Goal: Information Seeking & Learning: Check status

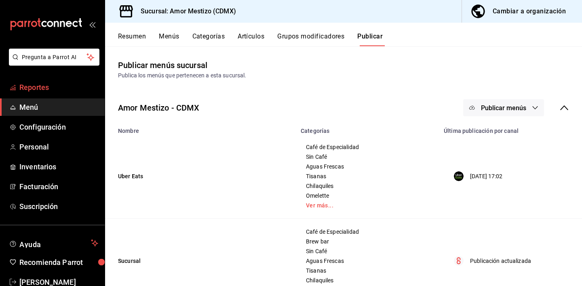
click at [40, 87] on span "Reportes" at bounding box center [58, 87] width 79 height 11
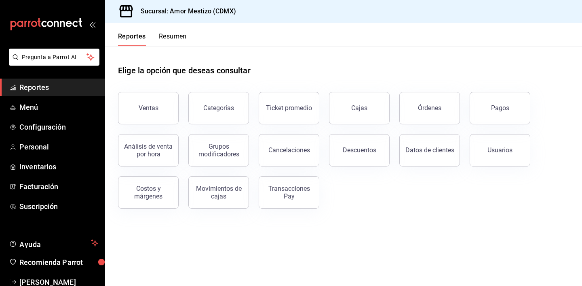
click at [167, 42] on button "Resumen" at bounding box center [173, 39] width 28 height 14
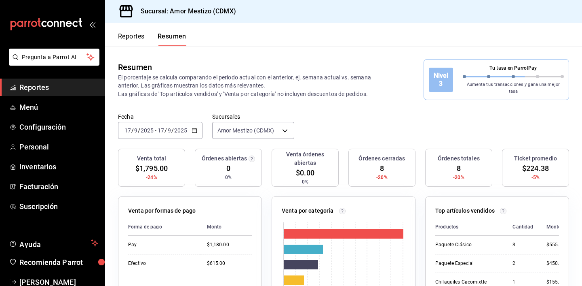
click at [132, 38] on button "Reportes" at bounding box center [131, 39] width 27 height 14
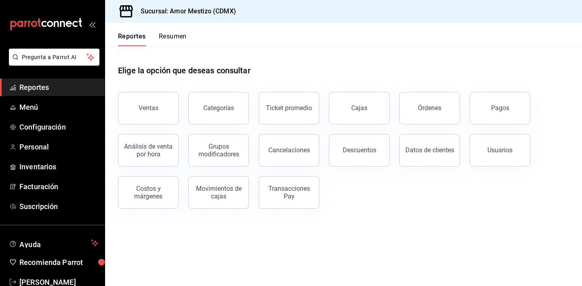
click at [171, 40] on button "Resumen" at bounding box center [173, 39] width 28 height 14
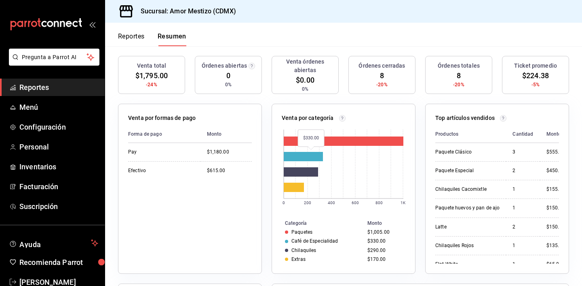
scroll to position [36, 0]
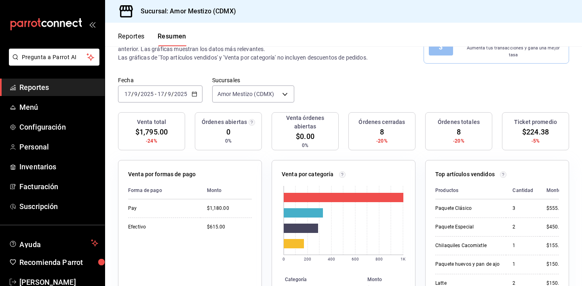
click at [129, 34] on button "Reportes" at bounding box center [131, 39] width 27 height 14
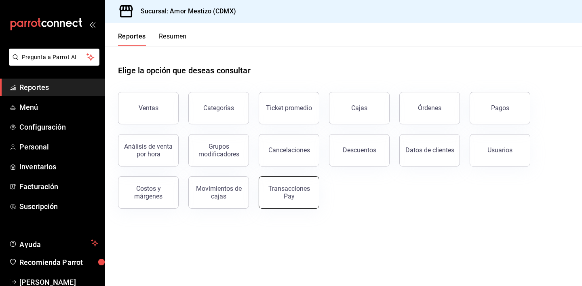
click at [292, 190] on div "Transacciones Pay" at bounding box center [289, 191] width 50 height 15
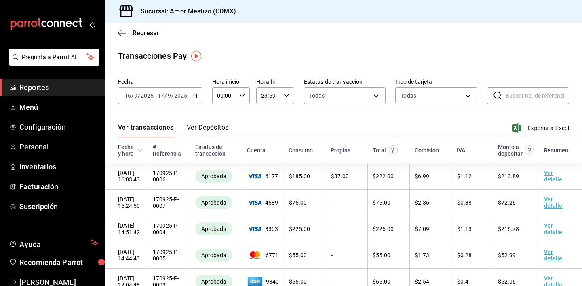
click at [194, 95] on \(Stroke\) "button" at bounding box center [194, 95] width 4 height 0
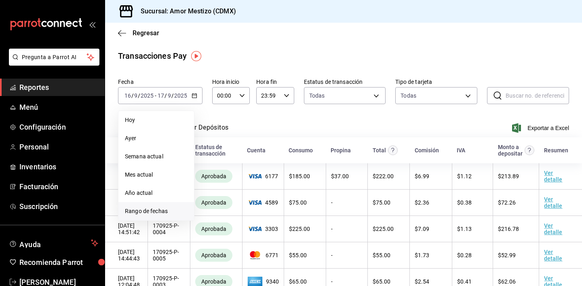
click at [153, 206] on li "Rango de fechas" at bounding box center [156, 211] width 76 height 18
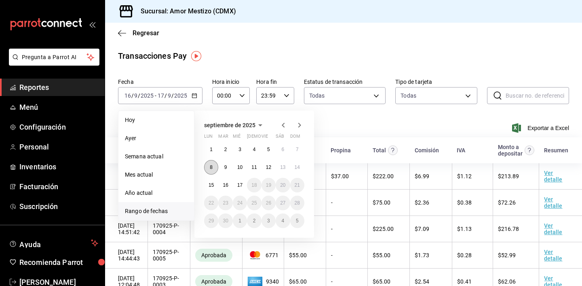
click at [212, 168] on abbr "8" at bounding box center [211, 167] width 3 height 6
click at [298, 167] on abbr "14" at bounding box center [297, 167] width 5 height 6
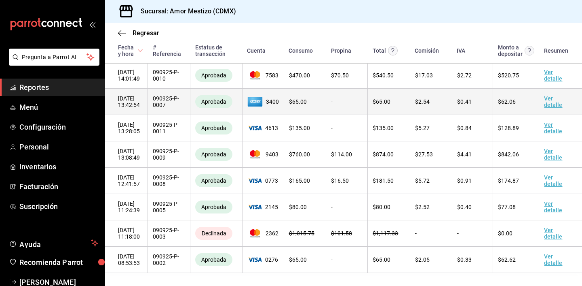
scroll to position [2281, 0]
